Goal: Entertainment & Leisure: Browse casually

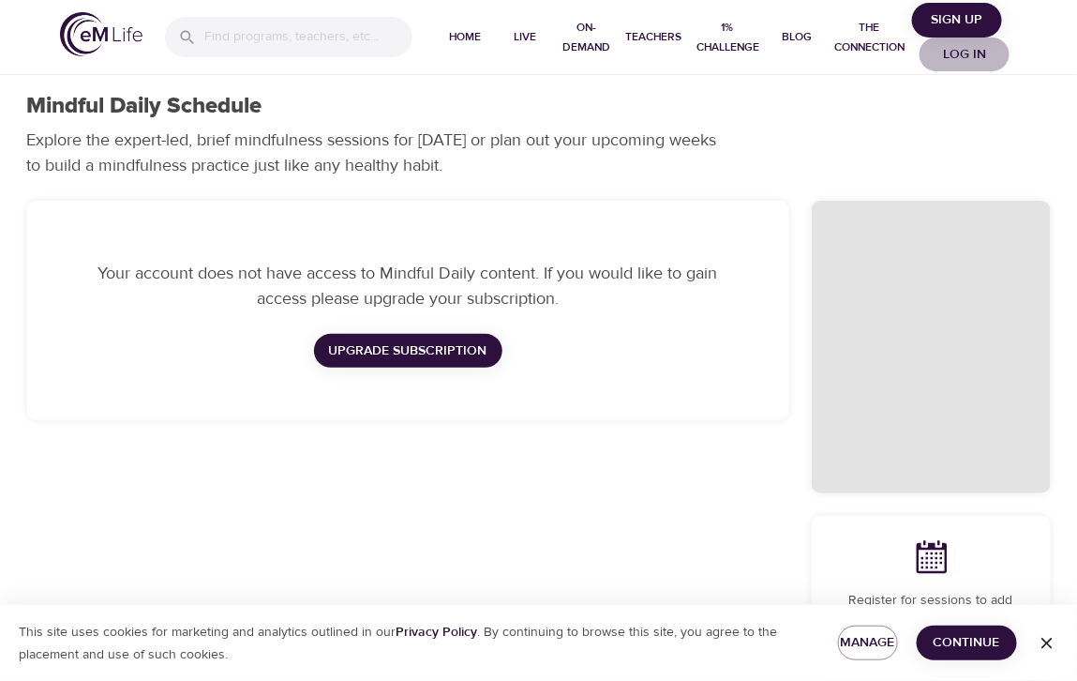
click at [967, 52] on span "Log in" at bounding box center [964, 54] width 75 height 23
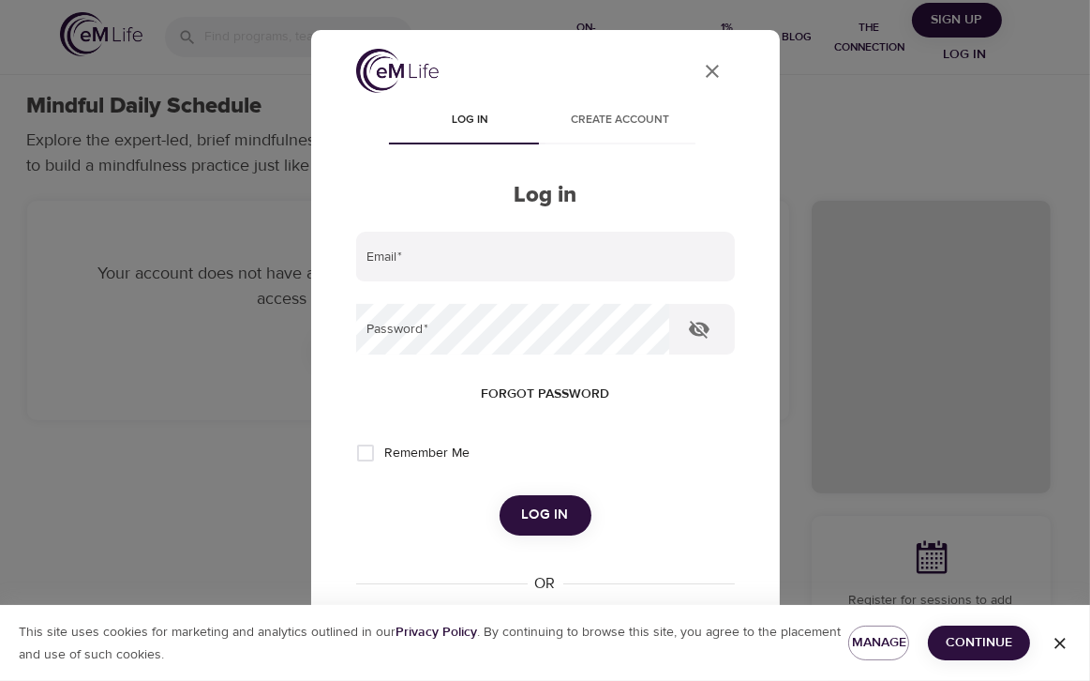
type input "[PERSON_NAME][EMAIL_ADDRESS][DOMAIN_NAME]"
click at [540, 515] on span "Log in" at bounding box center [545, 515] width 47 height 24
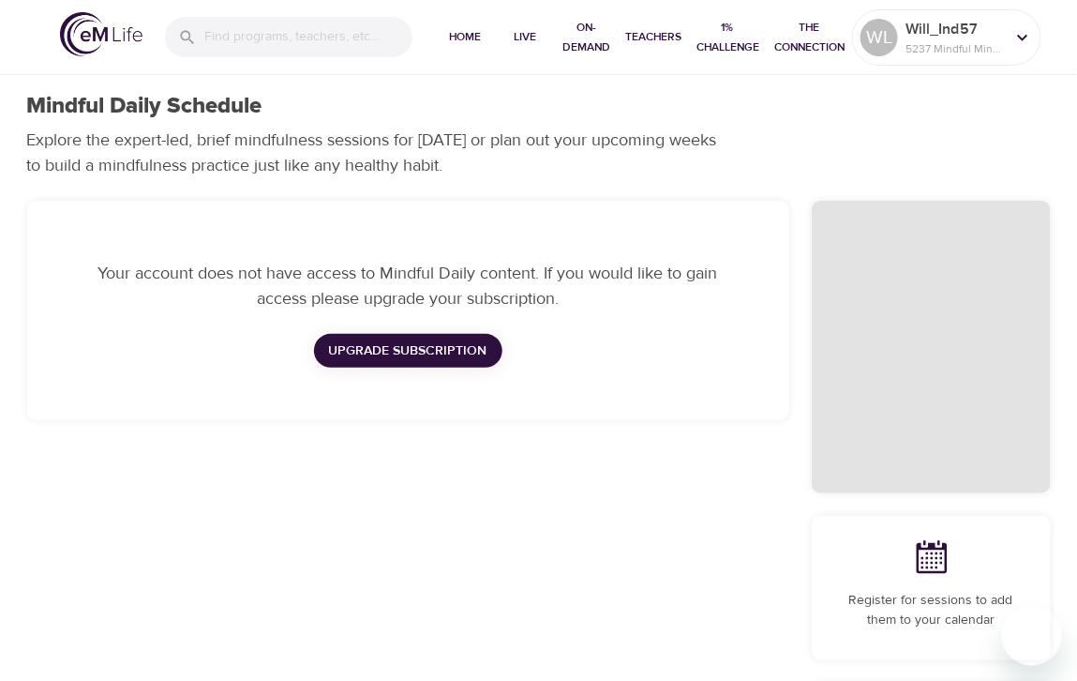
checkbox input "true"
click at [954, 47] on p "5237 Mindful Minutes" at bounding box center [955, 48] width 99 height 17
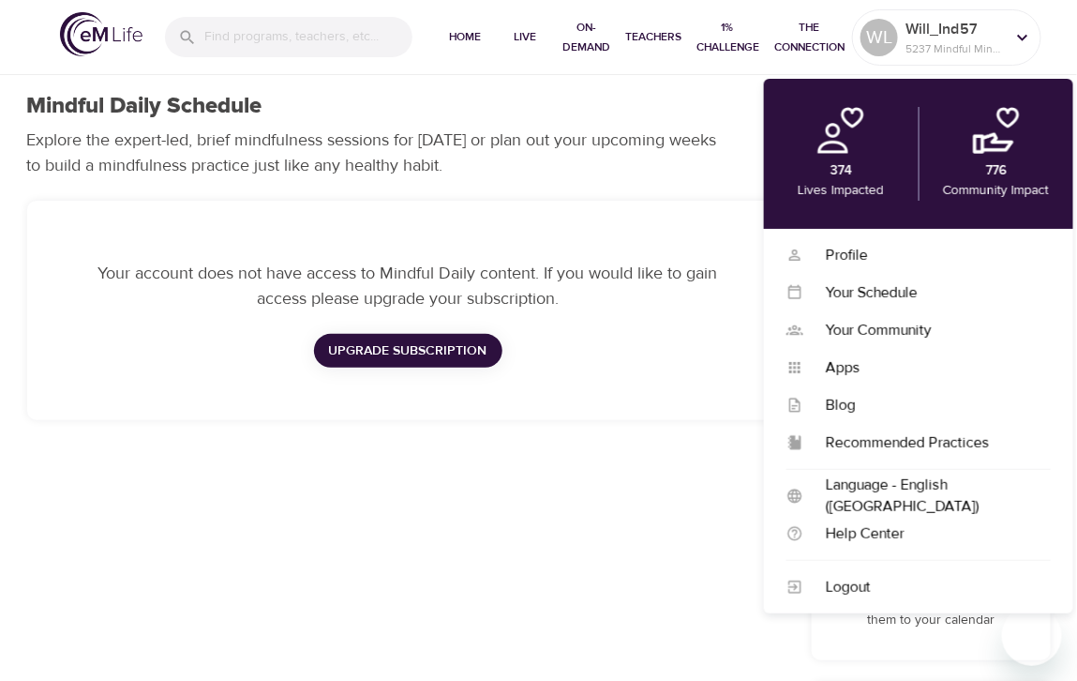
click at [97, 42] on img at bounding box center [101, 34] width 83 height 44
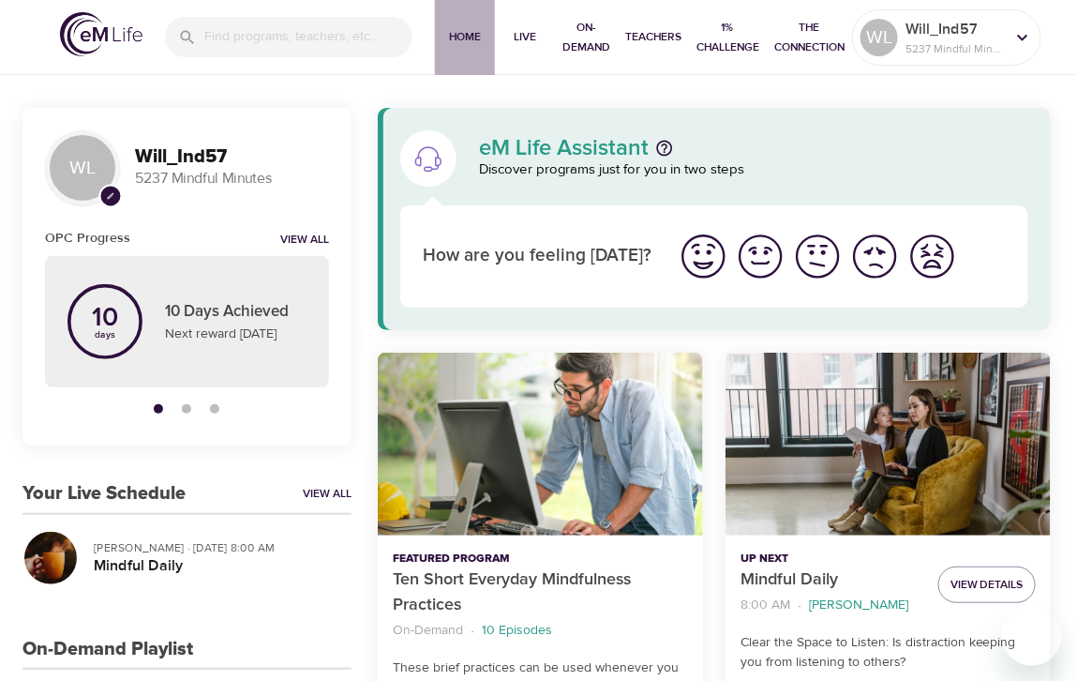
click at [474, 37] on span "Home" at bounding box center [465, 37] width 45 height 20
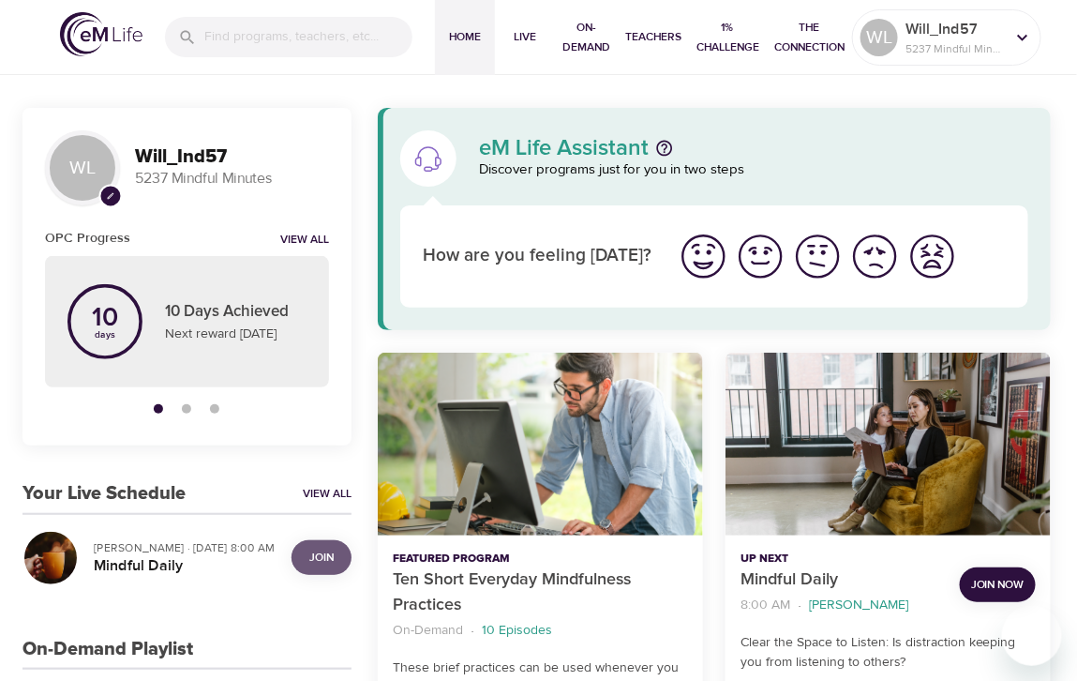
click at [323, 559] on span "Join" at bounding box center [321, 558] width 24 height 20
